Goal: Task Accomplishment & Management: Manage account settings

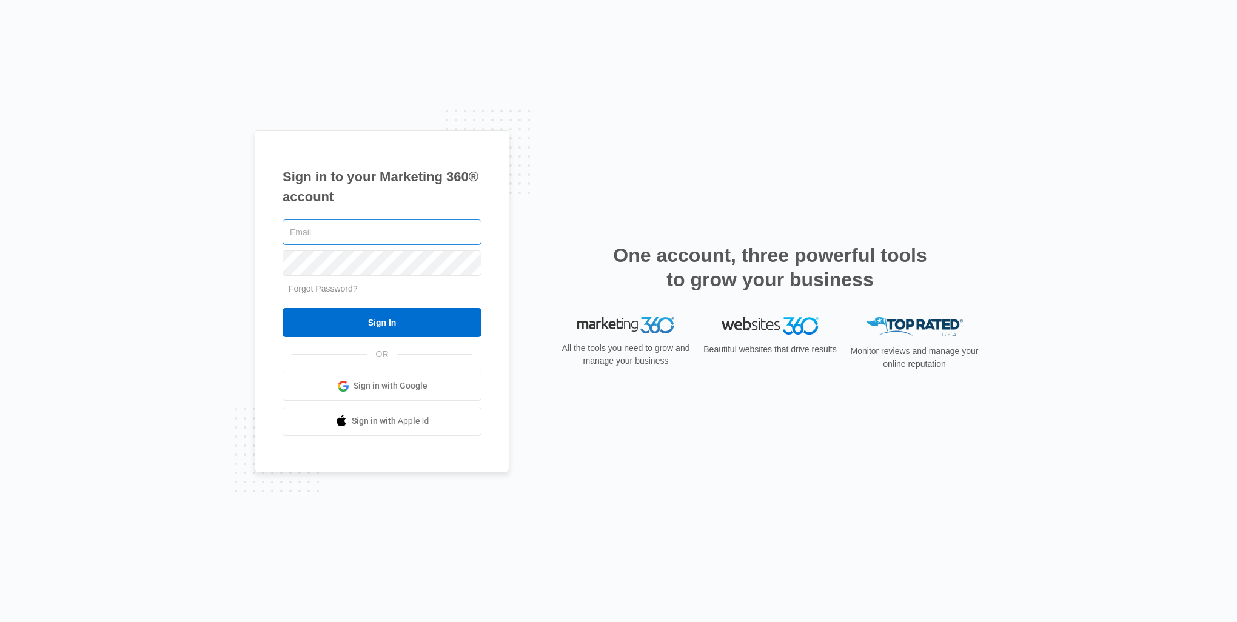
click at [314, 238] on input "text" at bounding box center [382, 231] width 199 height 25
type input "[EMAIL_ADDRESS][DOMAIN_NAME]"
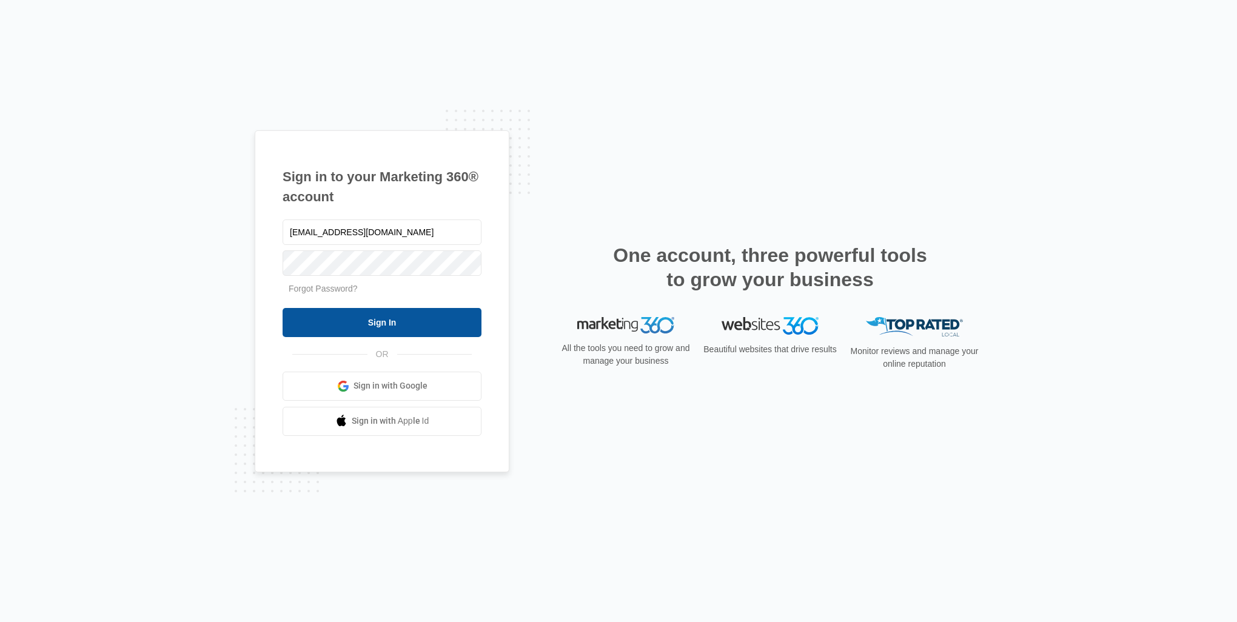
click at [363, 321] on input "Sign In" at bounding box center [382, 322] width 199 height 29
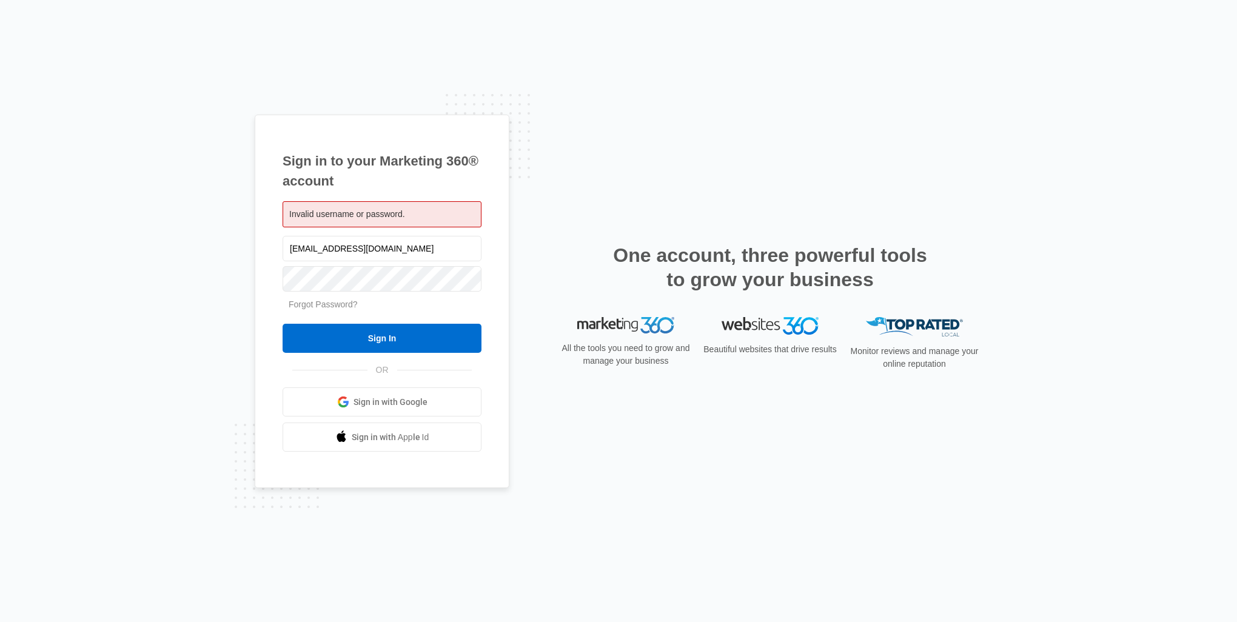
click at [313, 302] on link "Forgot Password?" at bounding box center [323, 305] width 69 height 10
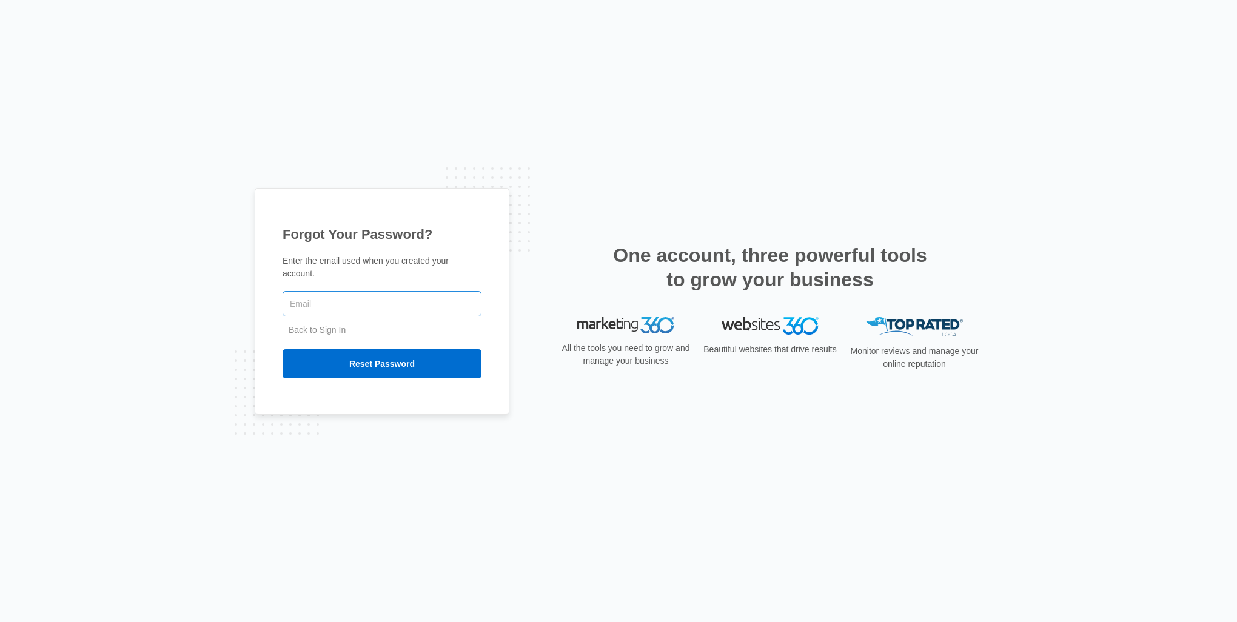
click at [345, 295] on input "text" at bounding box center [382, 303] width 199 height 25
type input "admin@snsironworks.com"
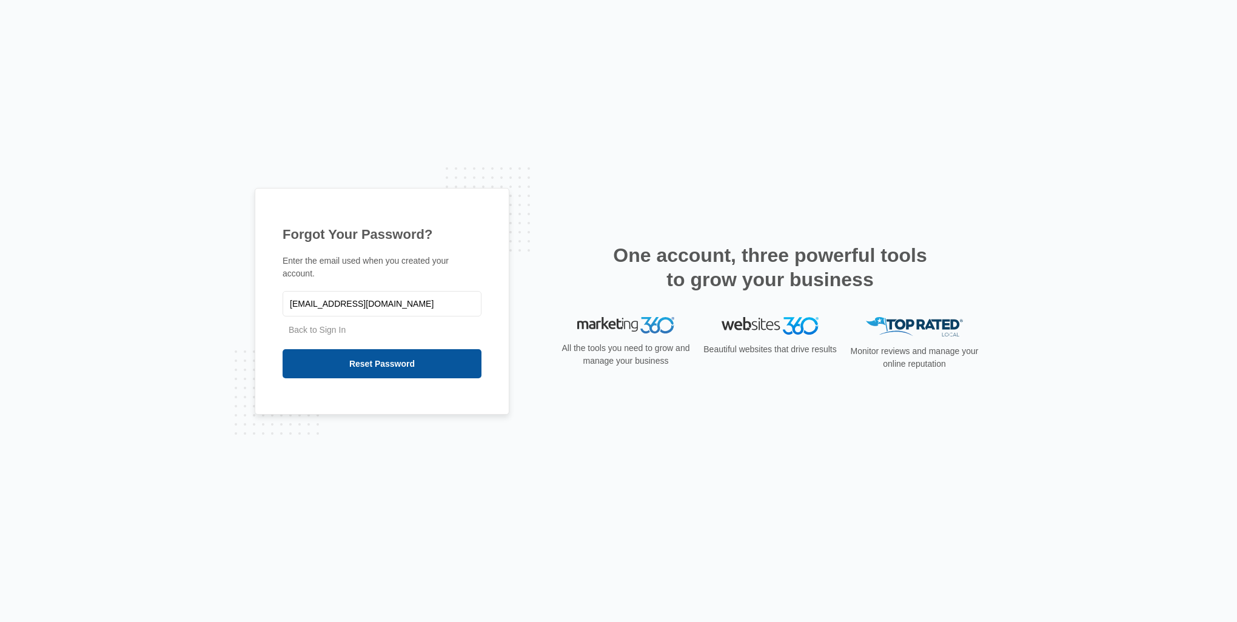
click at [389, 362] on input "Reset Password" at bounding box center [382, 363] width 199 height 29
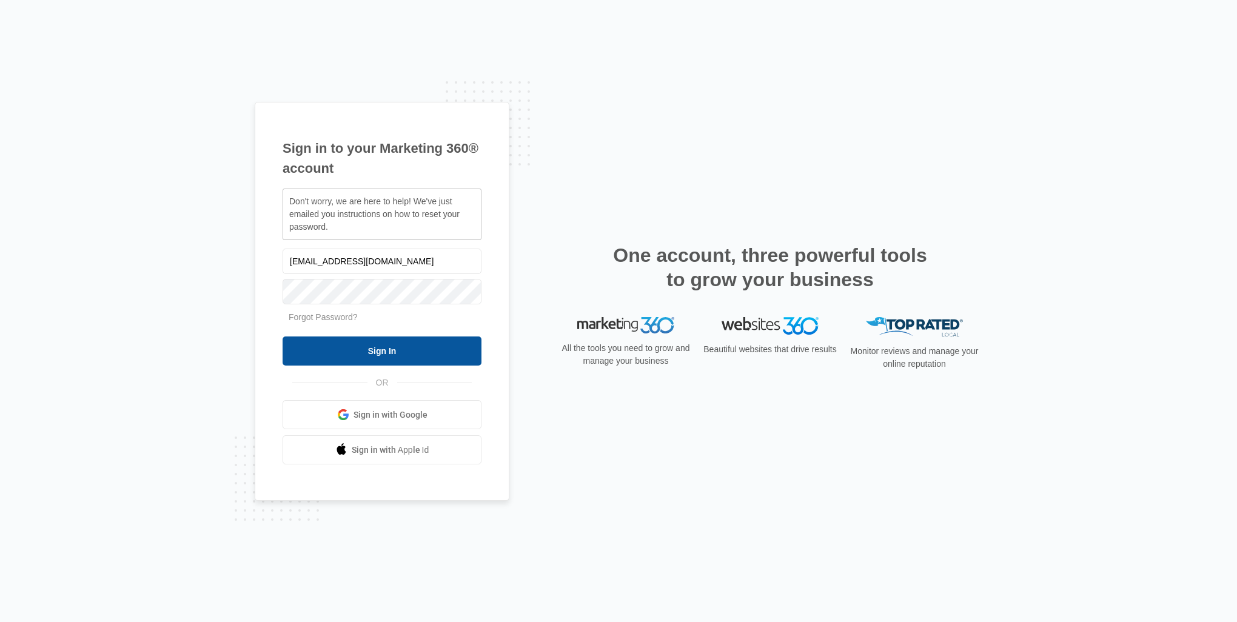
click at [392, 343] on input "Sign In" at bounding box center [382, 350] width 199 height 29
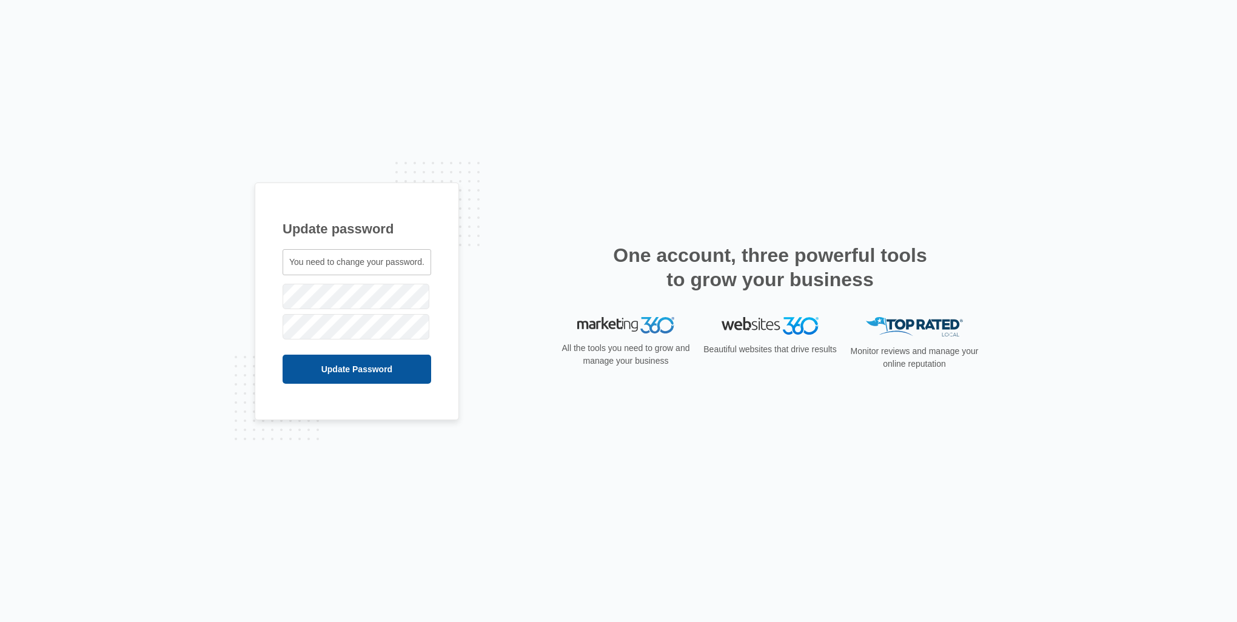
click at [337, 367] on input "Update Password" at bounding box center [357, 369] width 149 height 29
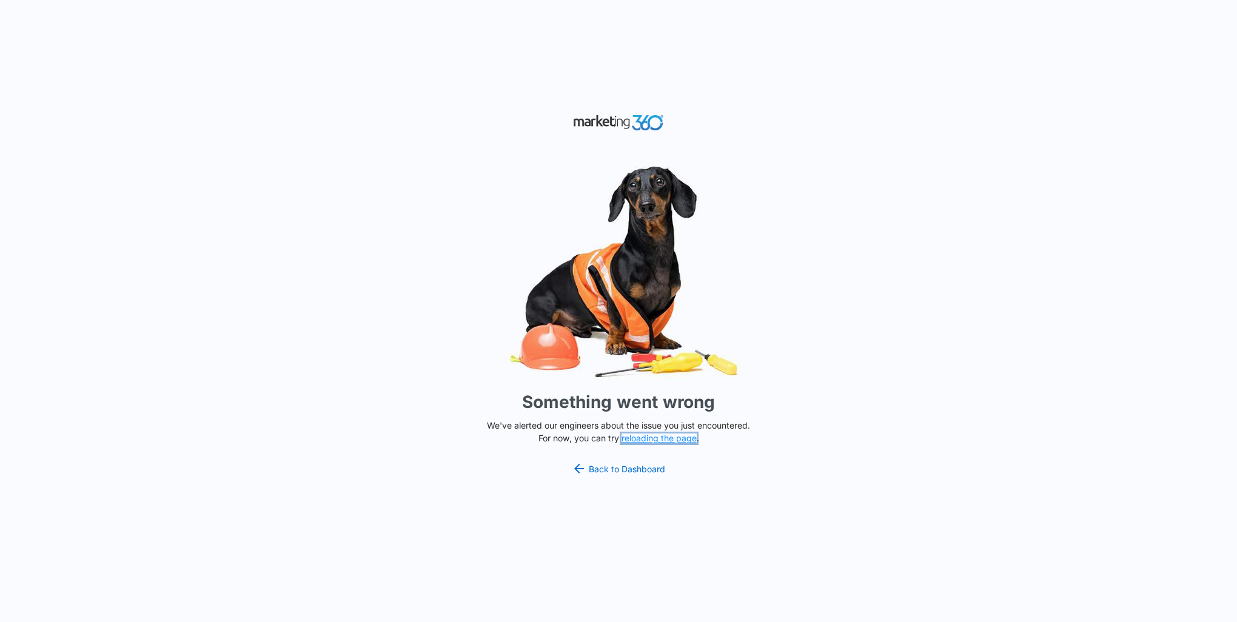
click at [681, 438] on button "reloading the page" at bounding box center [658, 438] width 75 height 10
click at [582, 464] on icon at bounding box center [579, 468] width 15 height 15
click at [618, 469] on link "Back to Dashboard" at bounding box center [618, 468] width 93 height 15
